Goal: Find specific page/section: Find specific page/section

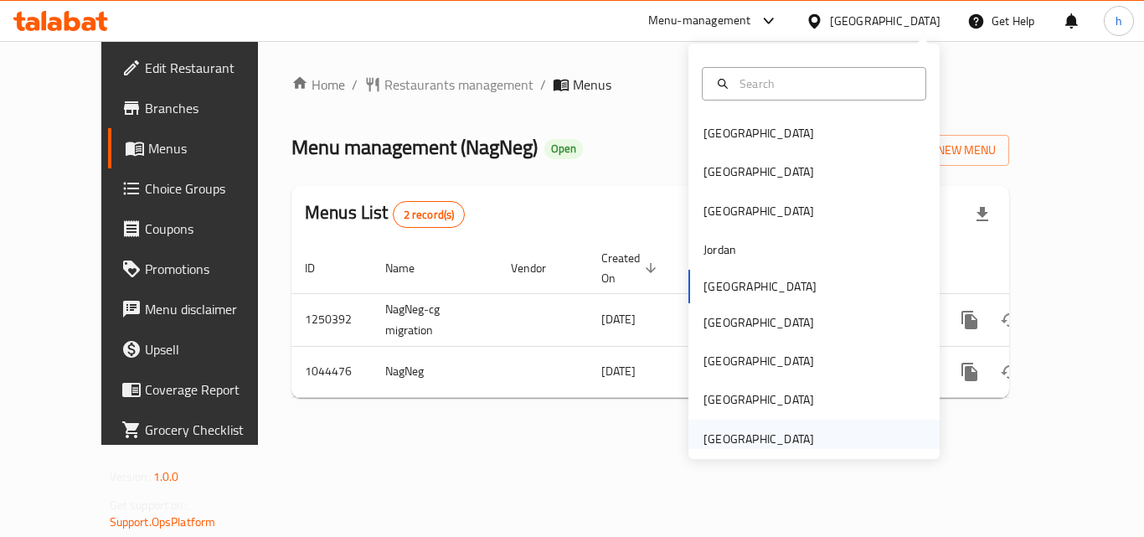
click at [758, 445] on div "[GEOGRAPHIC_DATA]" at bounding box center [758, 438] width 111 height 18
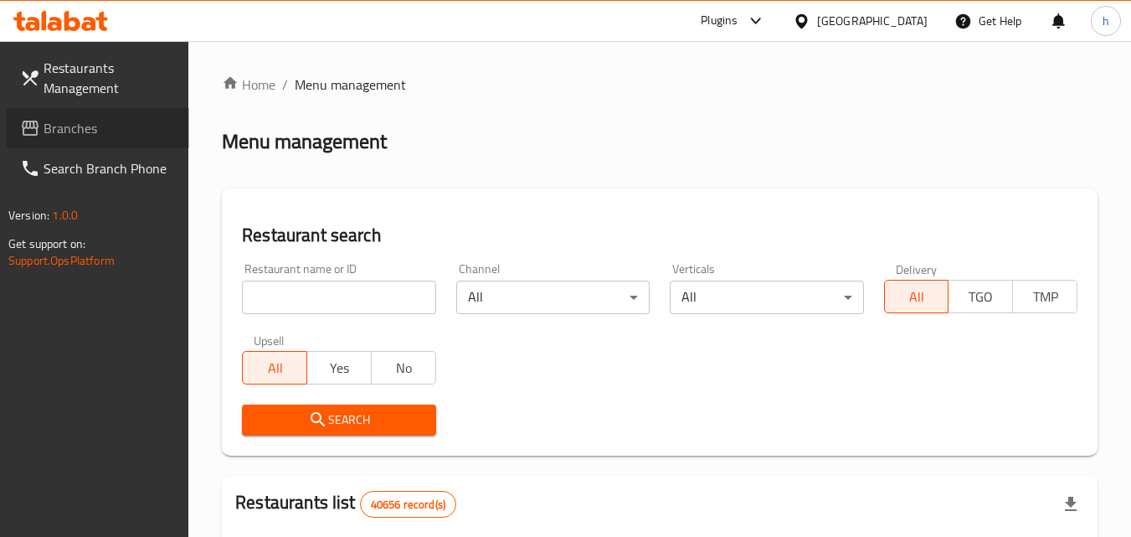
click at [130, 121] on span "Branches" at bounding box center [110, 128] width 132 height 20
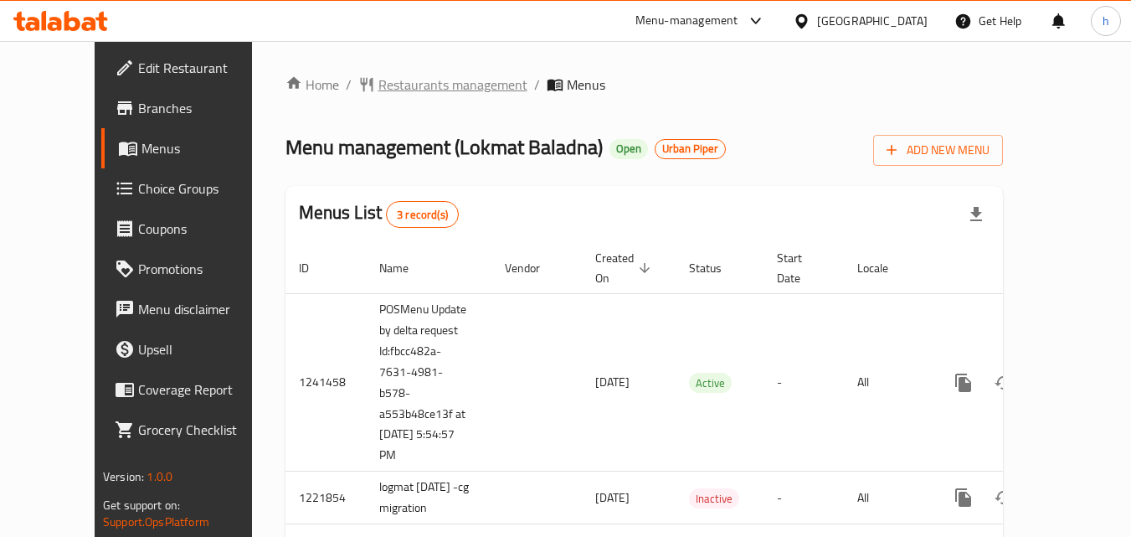
click at [378, 89] on span "Restaurants management" at bounding box center [452, 85] width 149 height 20
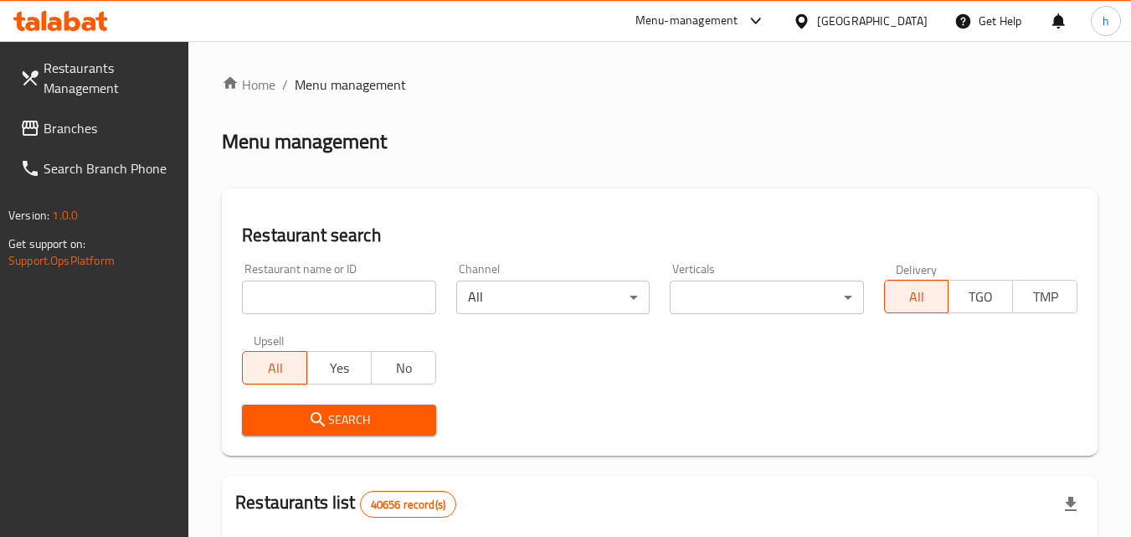
click at [319, 301] on input "search" at bounding box center [338, 296] width 193 height 33
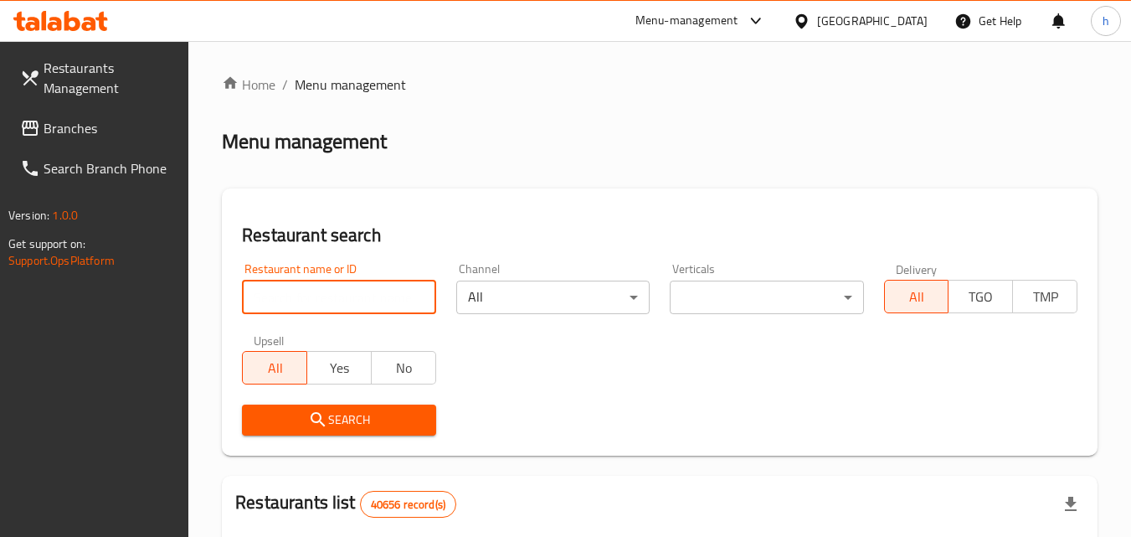
paste input "6965"
type input "6965"
click button "Search" at bounding box center [338, 419] width 193 height 31
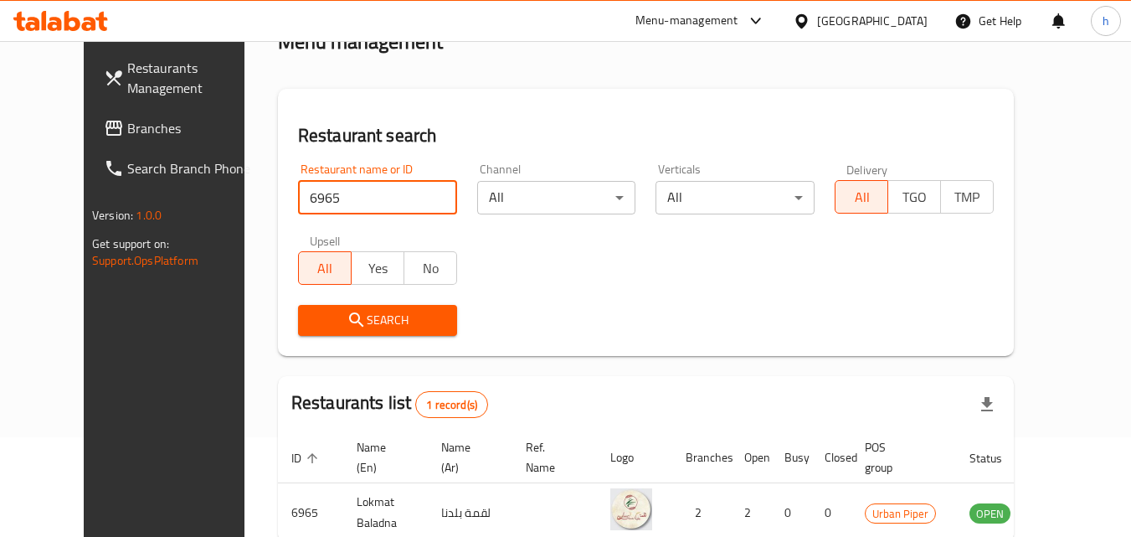
scroll to position [196, 0]
